Goal: Communication & Community: Answer question/provide support

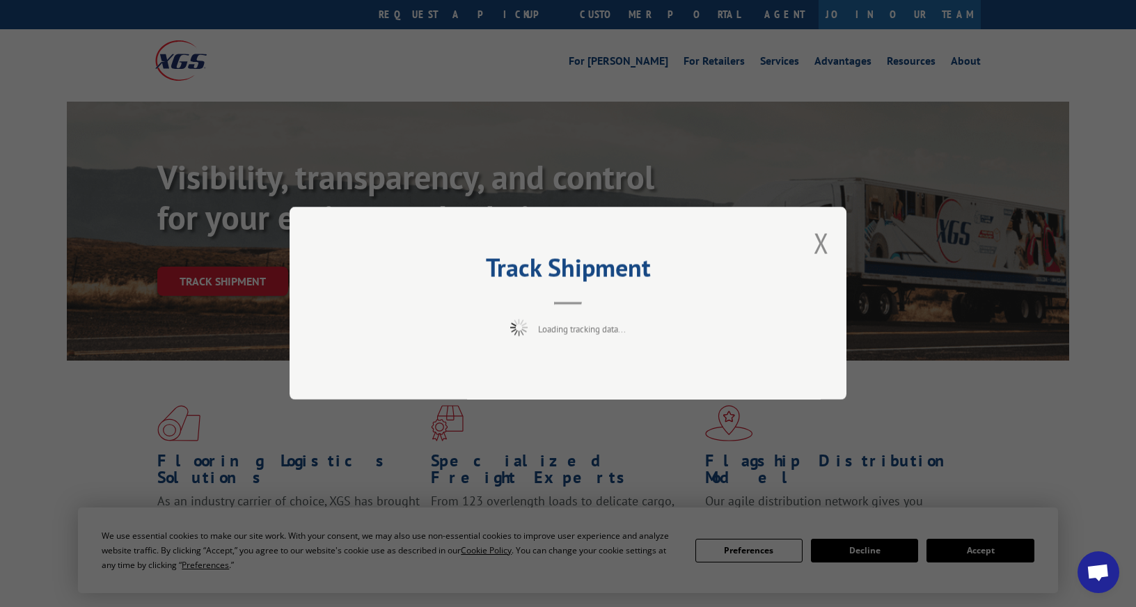
scroll to position [65, 0]
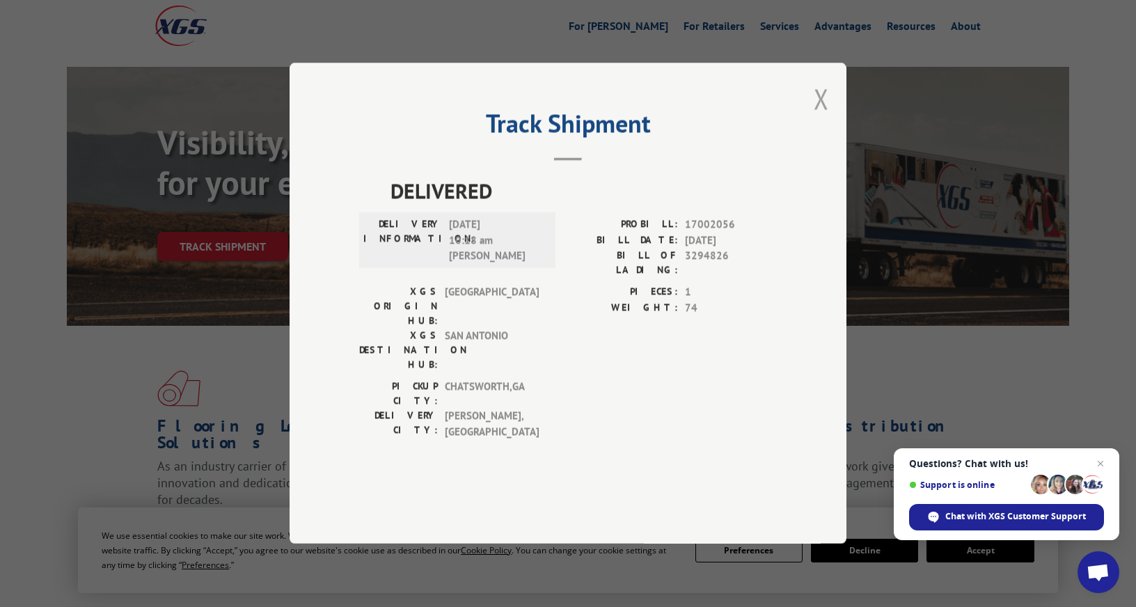
click at [826, 117] on button "Close modal" at bounding box center [820, 98] width 15 height 37
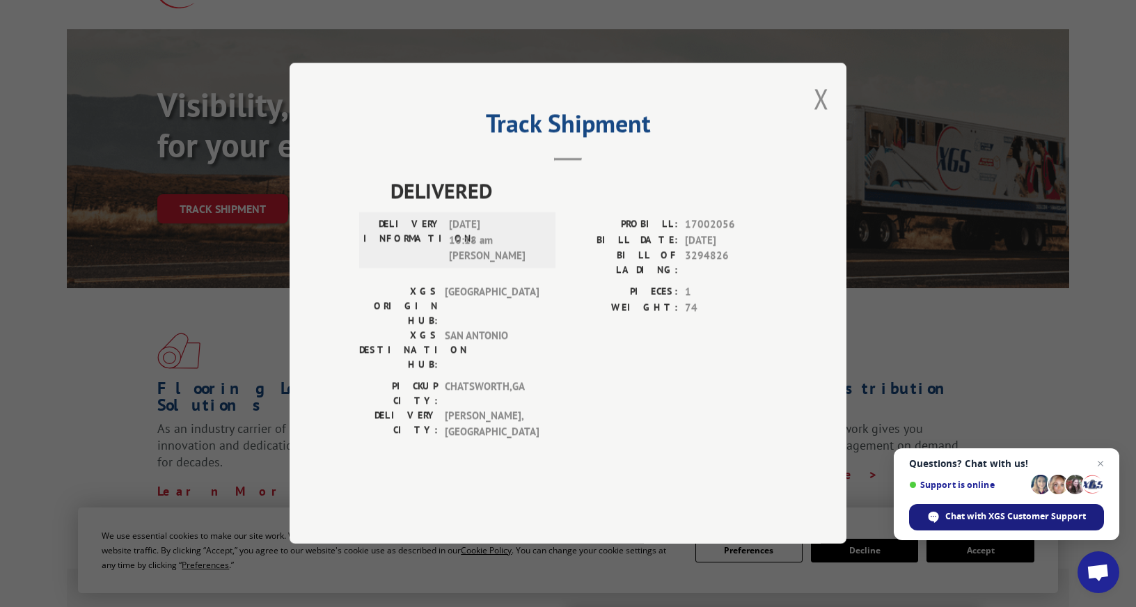
scroll to position [209, 0]
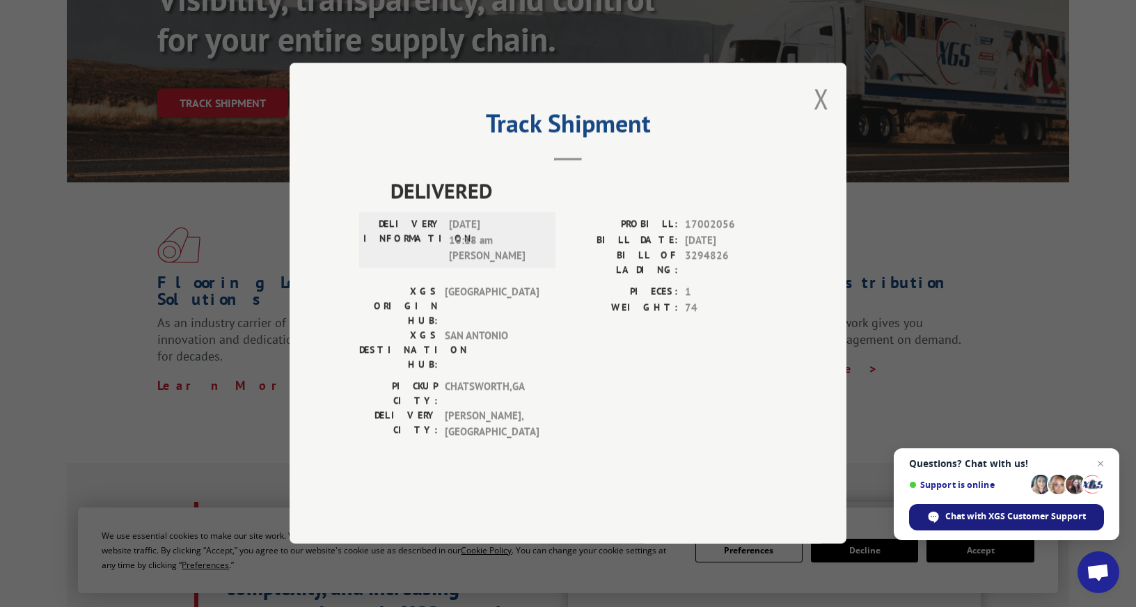
click at [1033, 525] on span "Chat with XGS Customer Support" at bounding box center [1006, 517] width 195 height 26
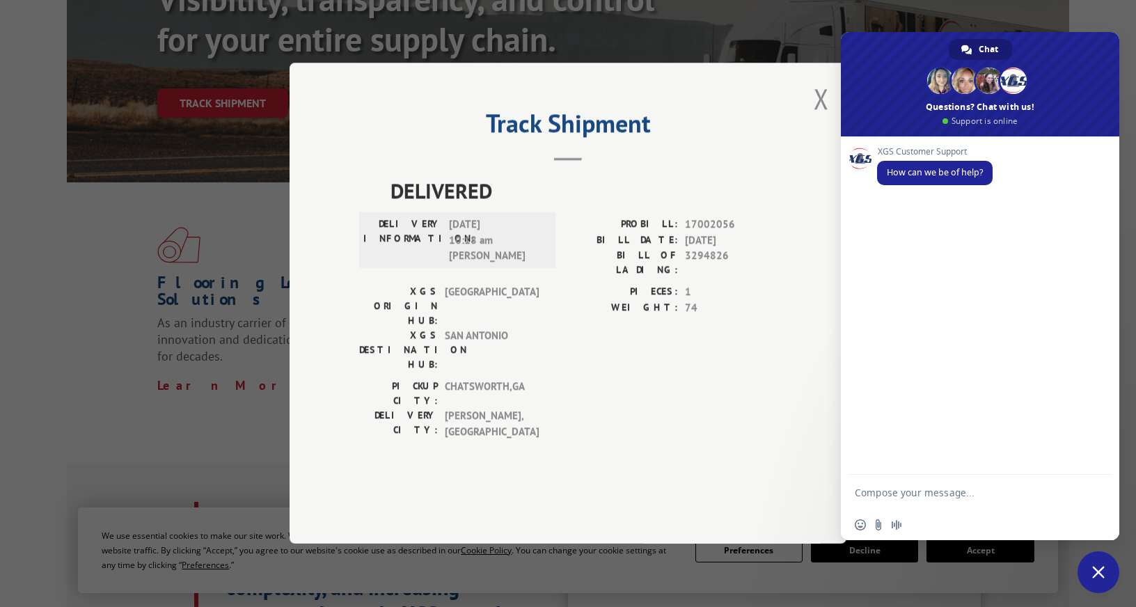
scroll to position [0, 0]
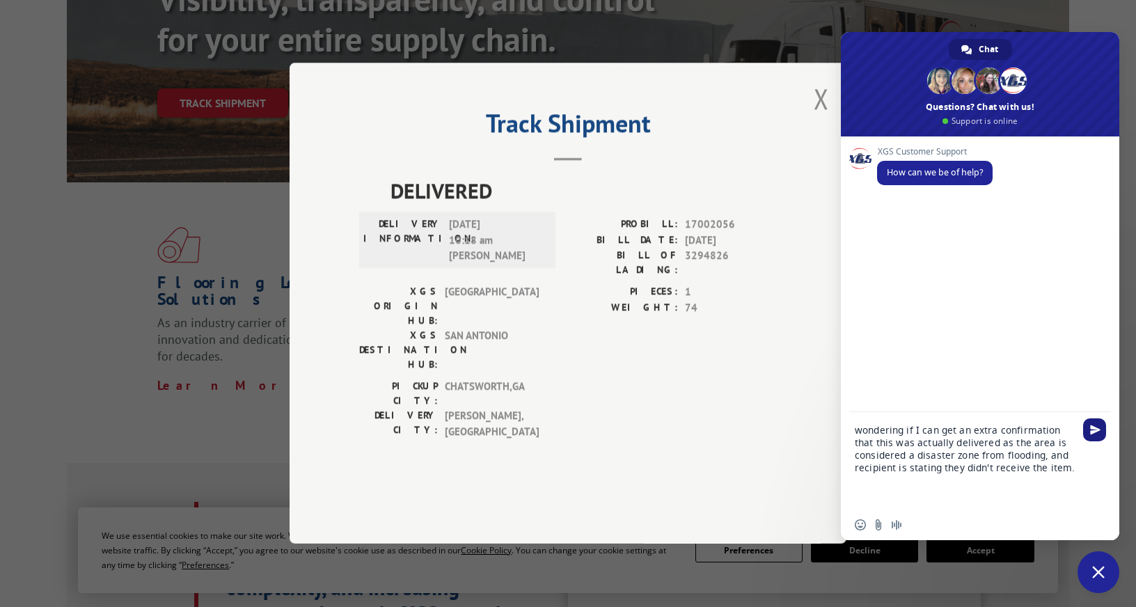
type textarea "wondering if I can get an extra confirmation that this was actually delivered a…"
click at [1090, 429] on span "Send" at bounding box center [1095, 429] width 10 height 10
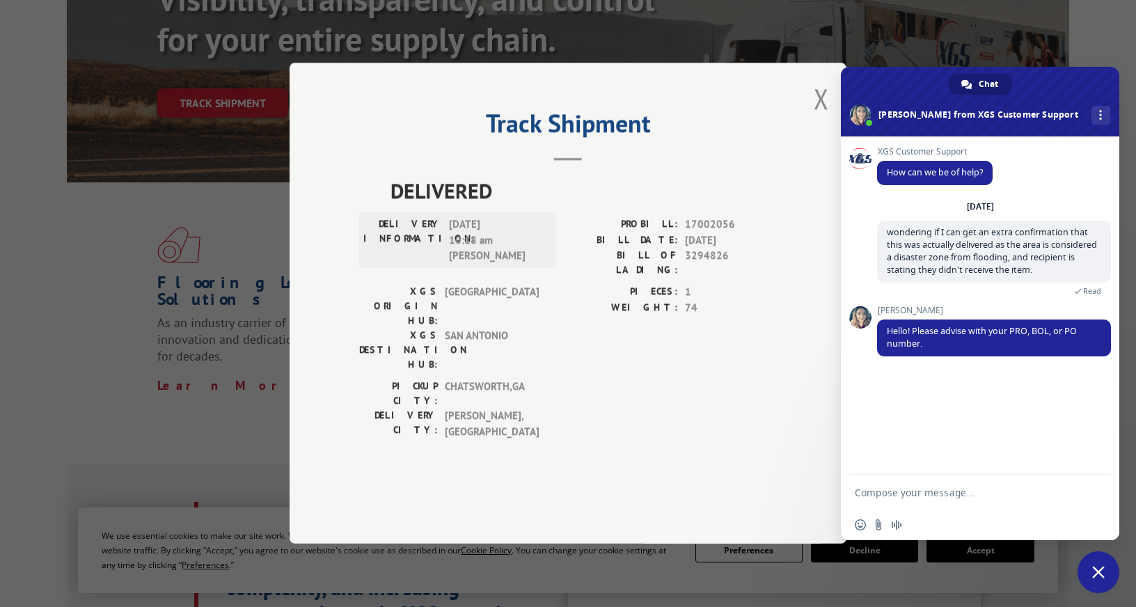
click at [994, 502] on textarea "Compose your message..." at bounding box center [965, 492] width 223 height 35
paste textarea "17002056"
type textarea "Absolutely it is 17002056, and shows delivered 8/28"
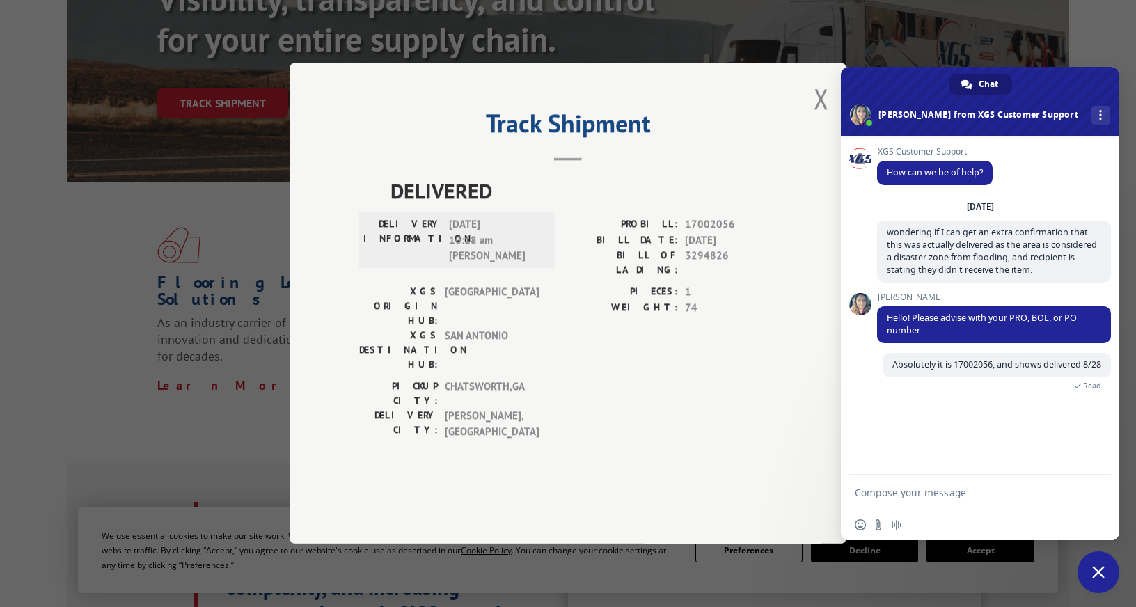
click at [946, 435] on div "XGS Customer Support How can we be of help? Wednesday, 3 September wondering if…" at bounding box center [980, 305] width 278 height 338
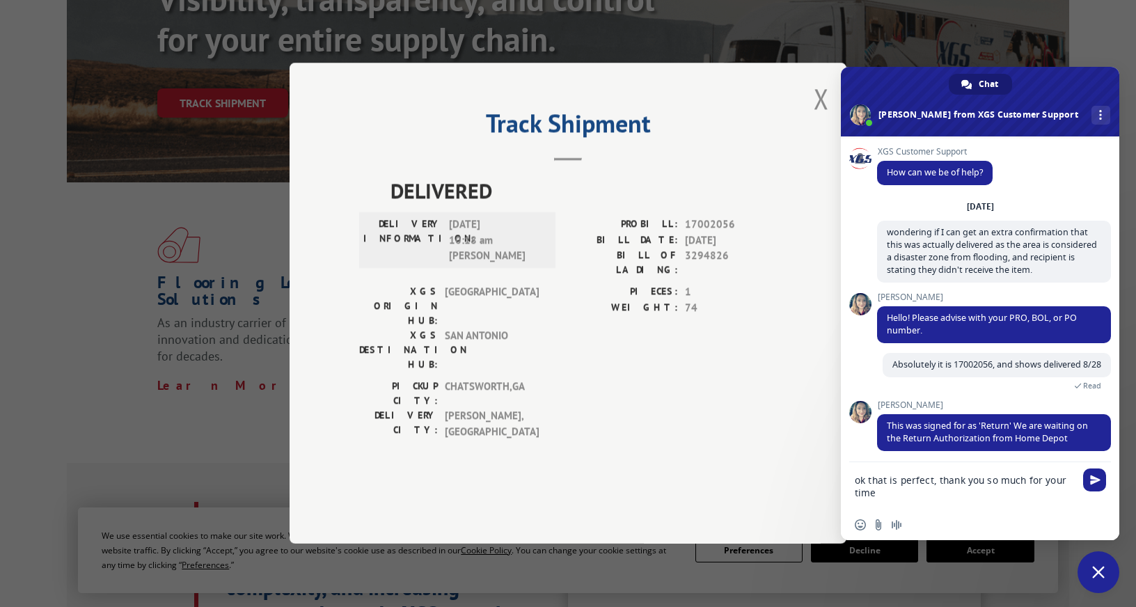
type textarea "ok that is perfect, thank you so much for your time!"
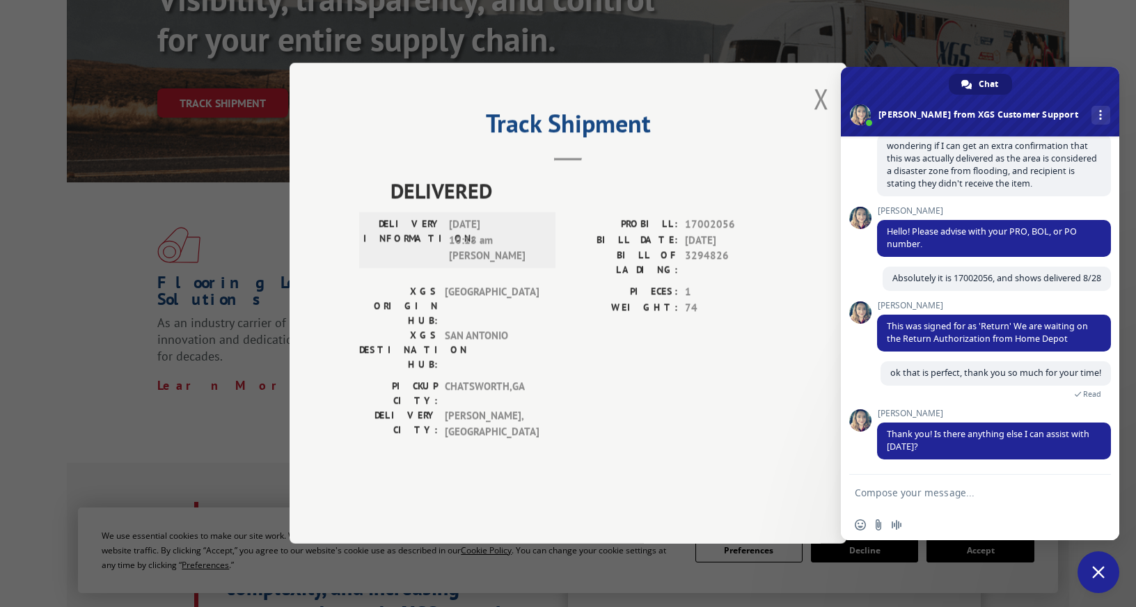
scroll to position [139, 0]
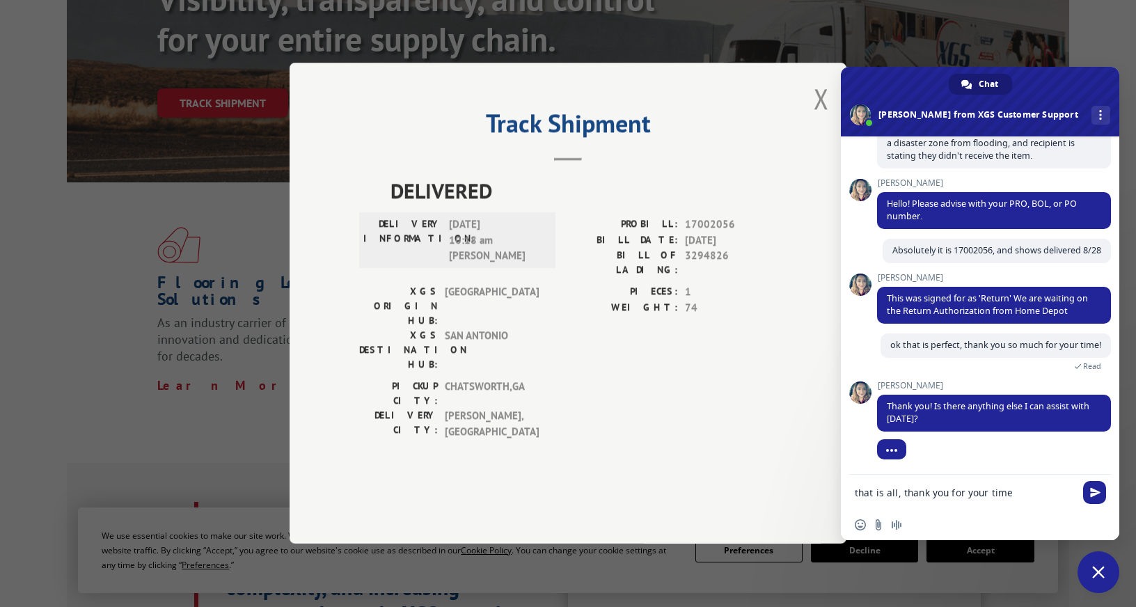
type textarea "that is all, thank you for your time."
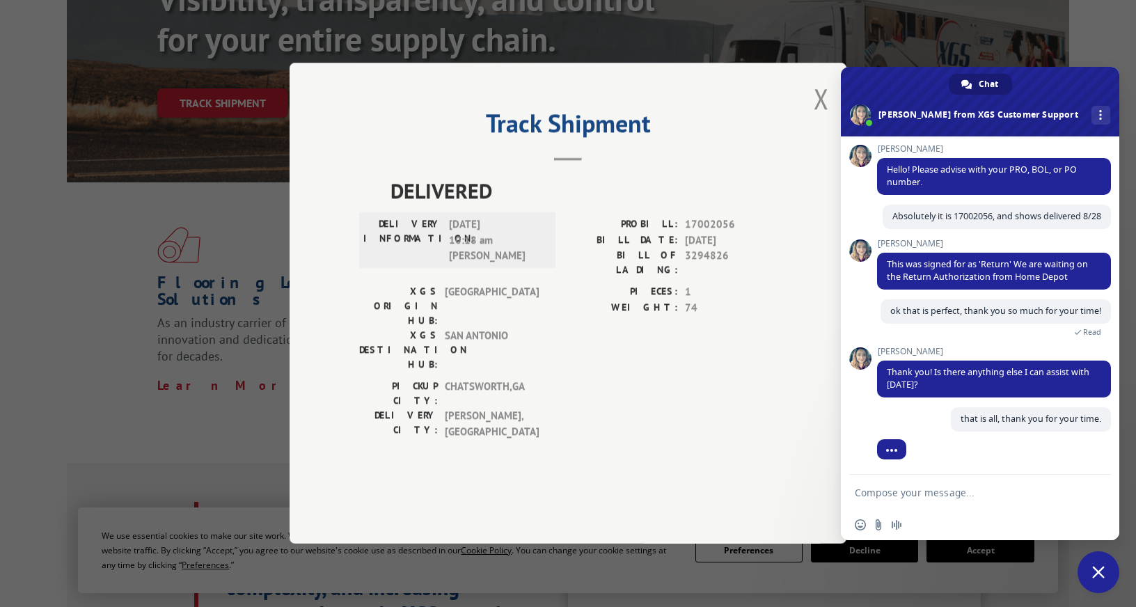
scroll to position [173, 0]
click at [822, 117] on button "Close modal" at bounding box center [820, 98] width 15 height 37
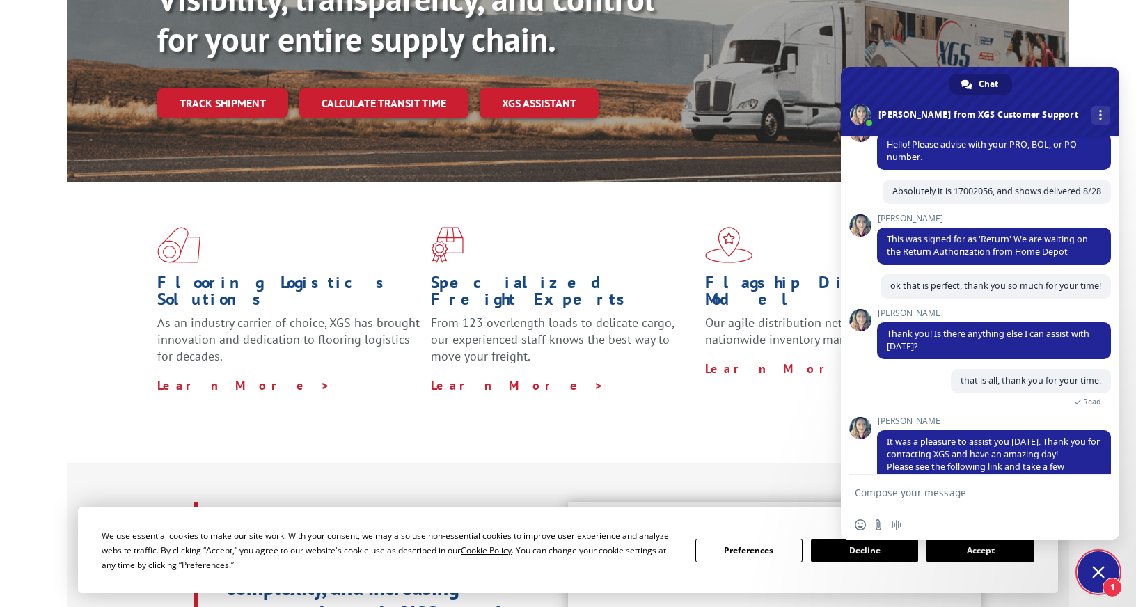
scroll to position [244, 0]
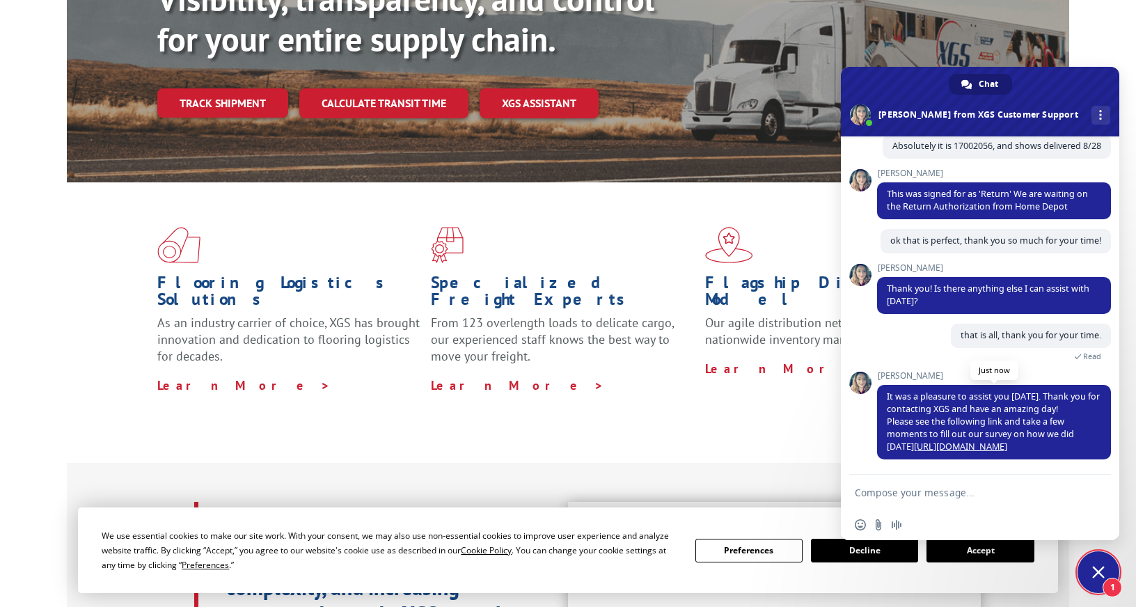
click at [914, 446] on link "https://www.xgsi.com/survey" at bounding box center [960, 446] width 93 height 12
click at [1113, 568] on span "Close chat" at bounding box center [1098, 572] width 42 height 42
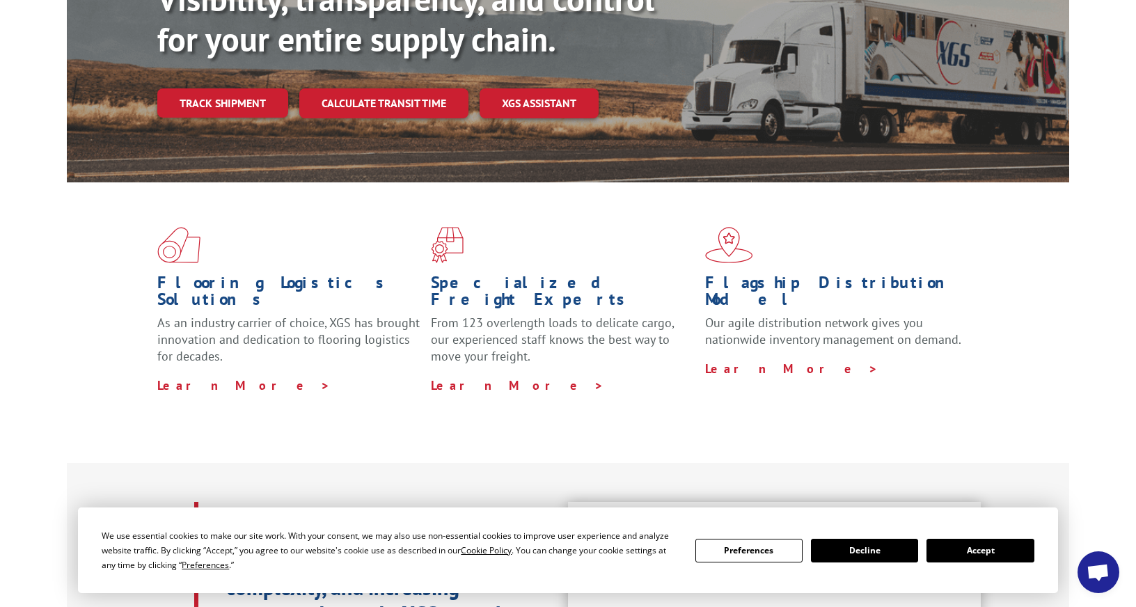
click at [974, 571] on div "We use essential cookies to make our site work. With your consent, we may also …" at bounding box center [568, 550] width 932 height 44
click at [971, 555] on button "Accept" at bounding box center [979, 551] width 107 height 24
